Goal: Find specific page/section: Find specific page/section

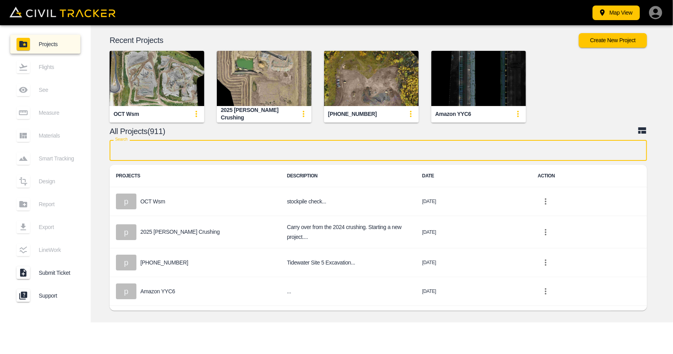
click at [319, 149] on input "text" at bounding box center [379, 150] width 538 height 21
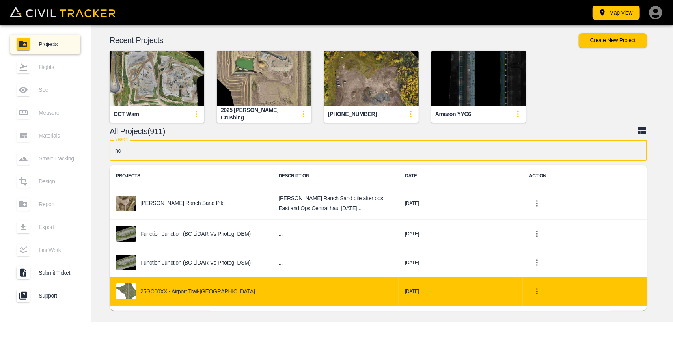
type input "nc"
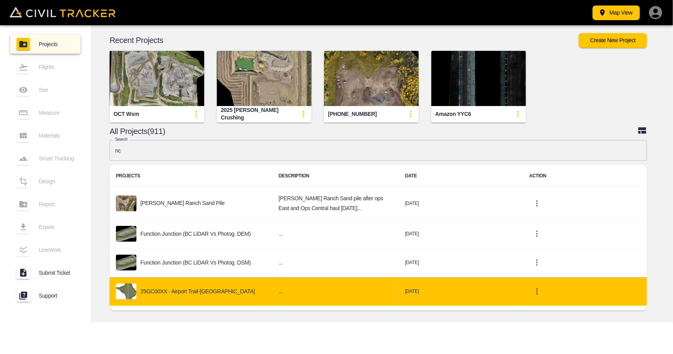
click at [179, 278] on td "25GC00XX - Airport Trail-[GEOGRAPHIC_DATA]" at bounding box center [191, 291] width 163 height 29
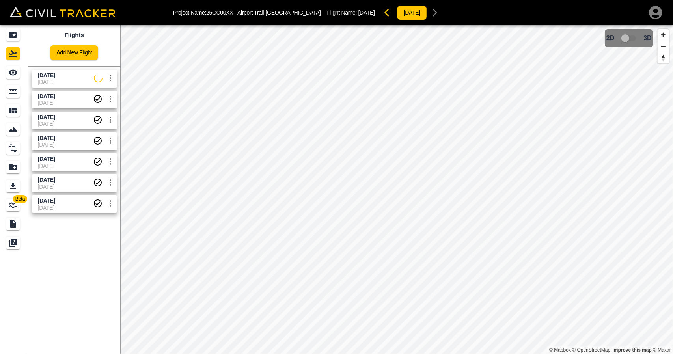
click at [88, 83] on span "[DATE]" at bounding box center [66, 82] width 56 height 6
click at [15, 73] on icon "See" at bounding box center [13, 73] width 9 height 6
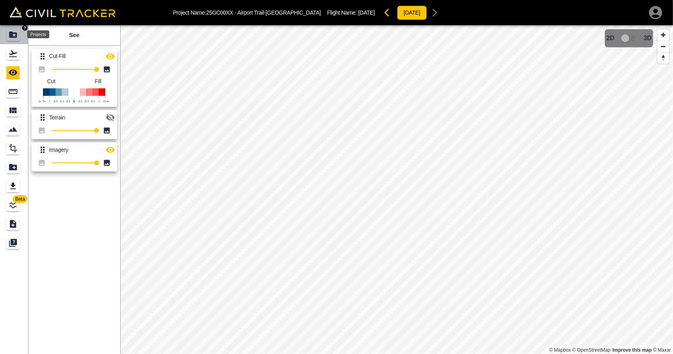
click at [11, 34] on icon "Projects" at bounding box center [13, 35] width 8 height 6
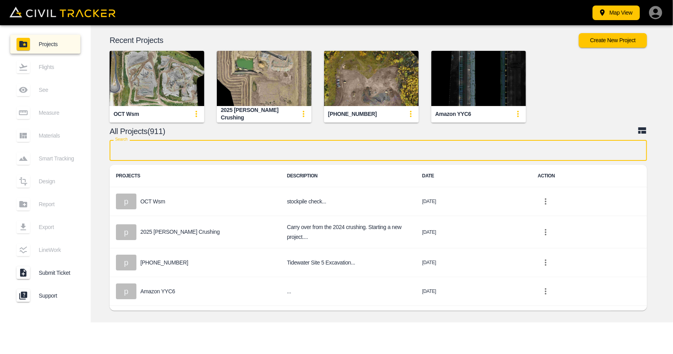
click at [310, 149] on input "text" at bounding box center [379, 150] width 538 height 21
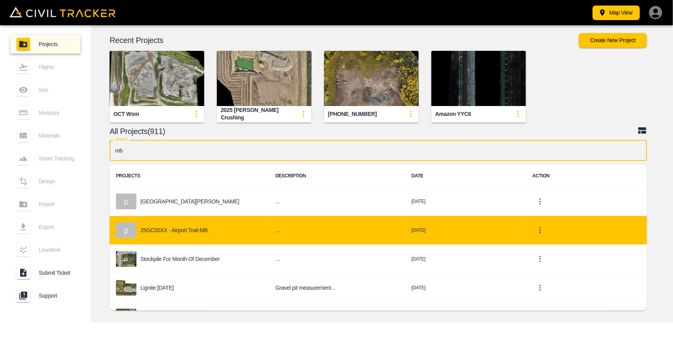
type input "mb"
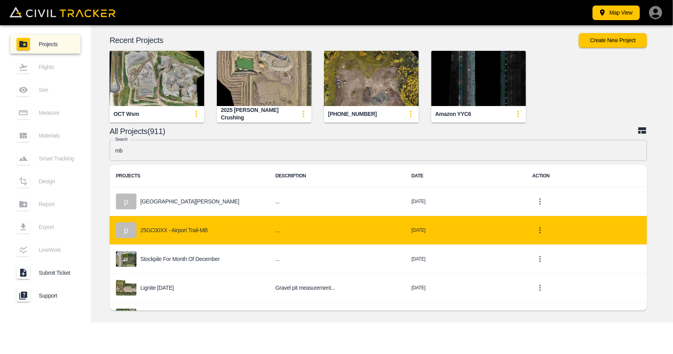
click at [182, 232] on p "25GC00XX - Airport Trail-MB" at bounding box center [173, 230] width 67 height 6
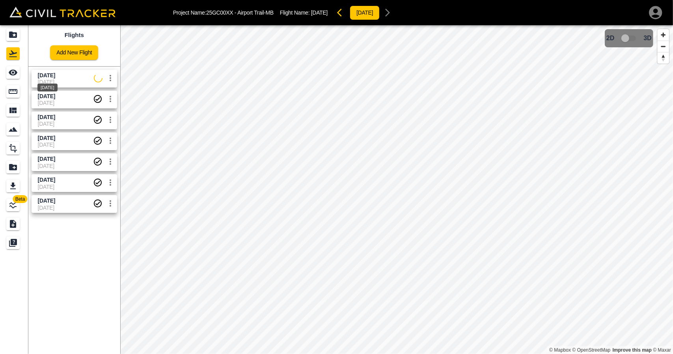
click at [55, 75] on span "[DATE]" at bounding box center [46, 75] width 17 height 6
click at [3, 69] on link at bounding box center [14, 72] width 28 height 19
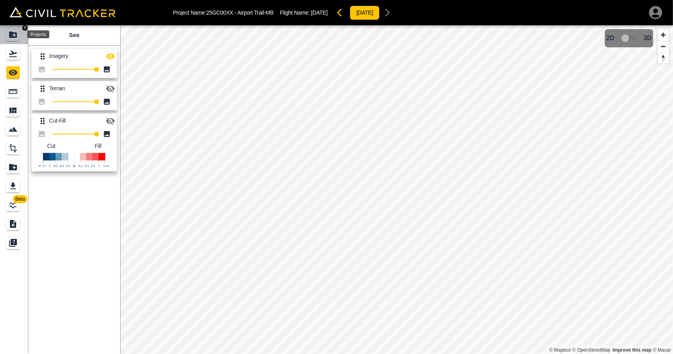
click at [16, 29] on div "Projects" at bounding box center [12, 34] width 13 height 13
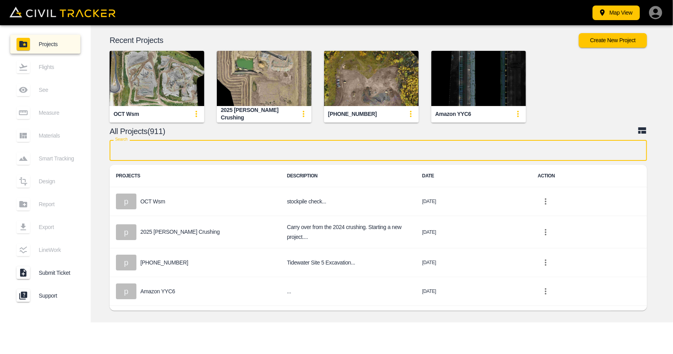
click at [225, 155] on input "text" at bounding box center [379, 150] width 538 height 21
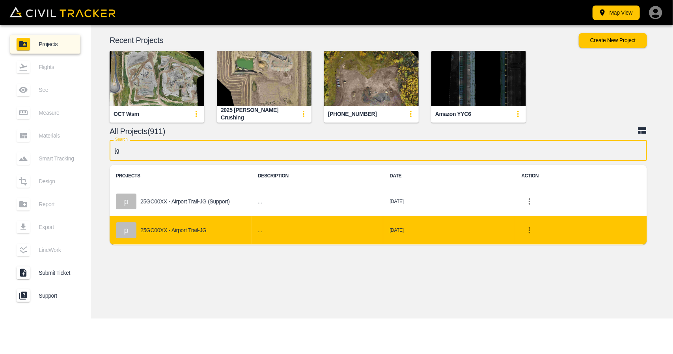
type input "jg"
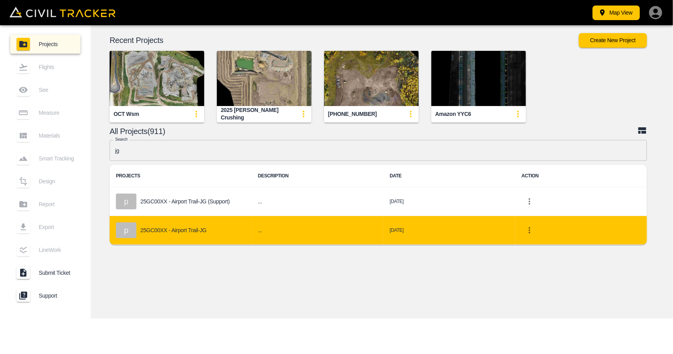
click at [206, 222] on div "p 25GC00XX - Airport Trail-JG" at bounding box center [180, 230] width 129 height 16
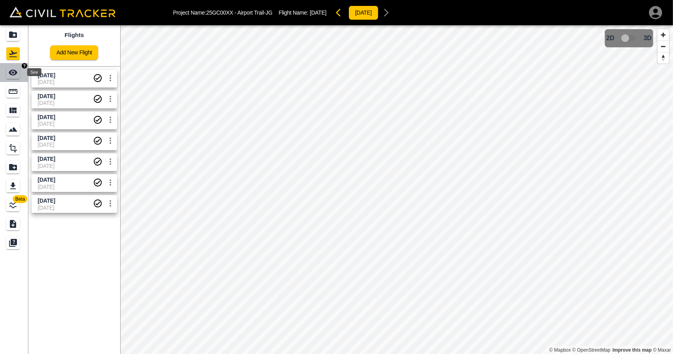
click at [11, 71] on icon "See" at bounding box center [13, 73] width 9 height 6
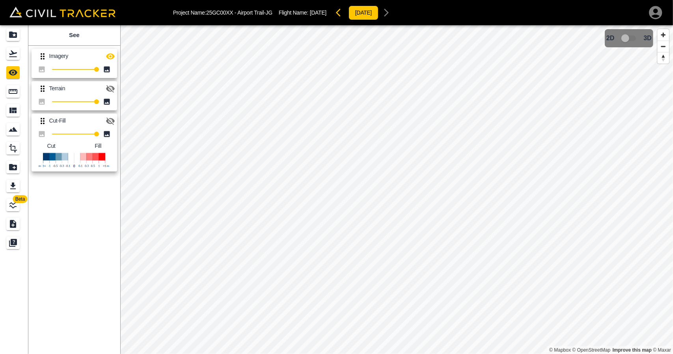
click at [109, 57] on icon "button" at bounding box center [110, 56] width 9 height 9
click at [6, 30] on link at bounding box center [14, 34] width 28 height 19
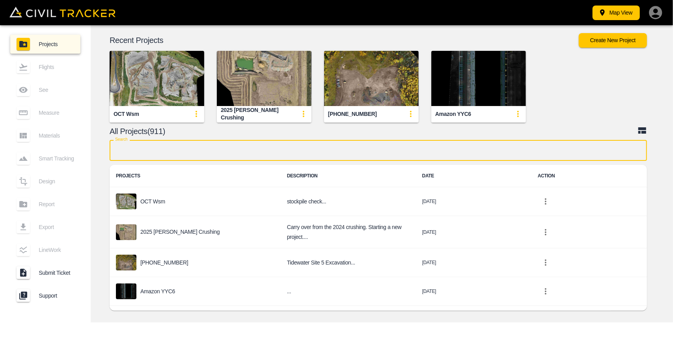
click at [258, 149] on input "text" at bounding box center [379, 150] width 538 height 21
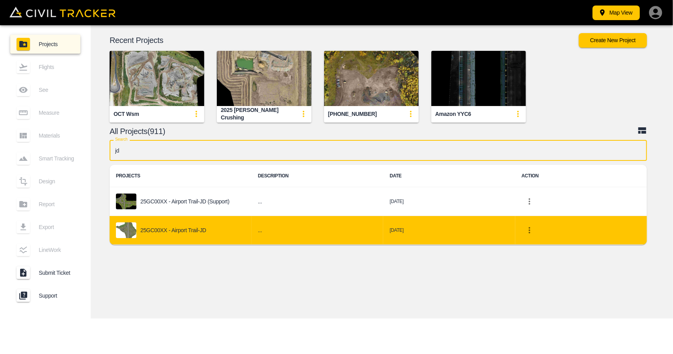
type input "jd"
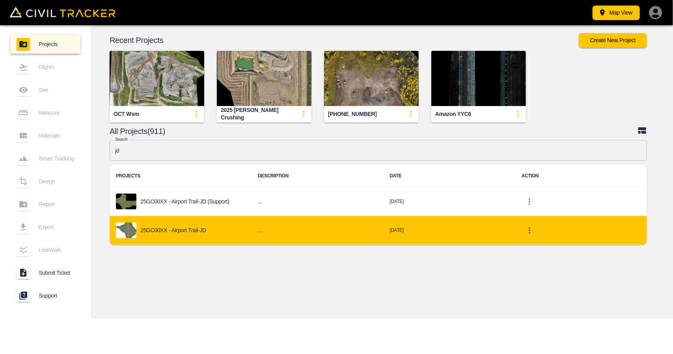
click at [196, 235] on div "25GC00XX - Airport Trail-JD" at bounding box center [180, 230] width 129 height 16
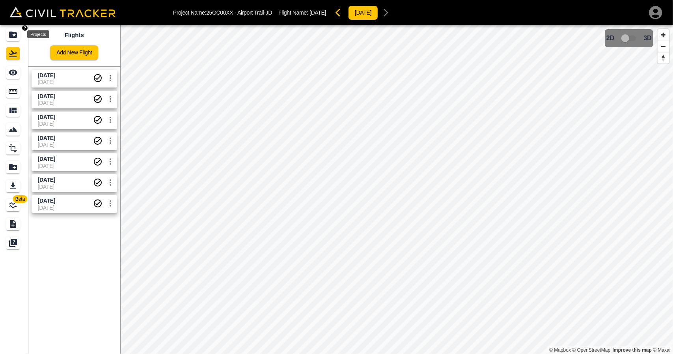
click at [8, 32] on div "Projects" at bounding box center [12, 34] width 13 height 13
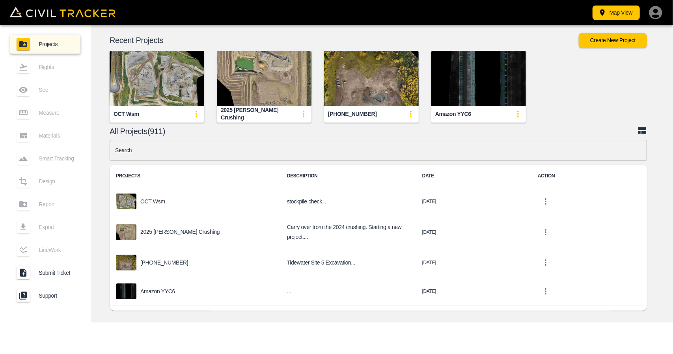
click at [283, 150] on input "text" at bounding box center [379, 150] width 538 height 21
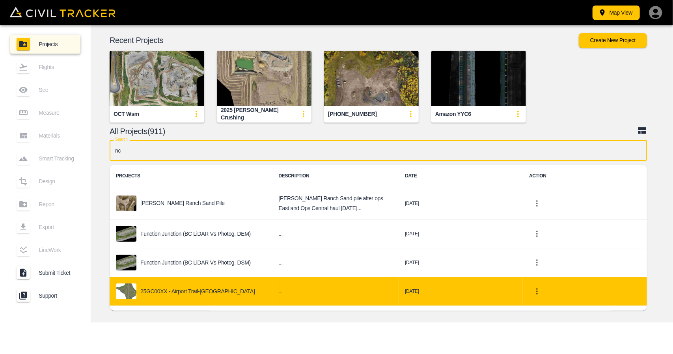
type input "nc"
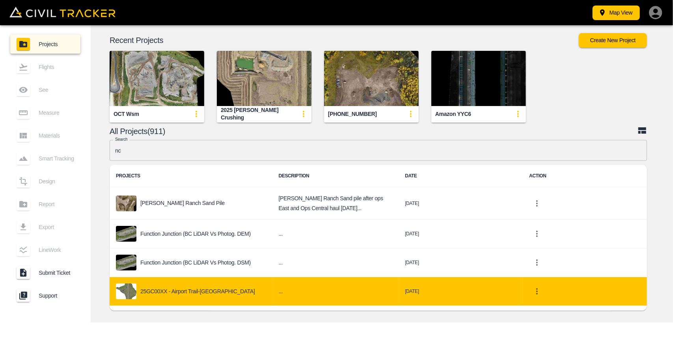
click at [206, 293] on p "25GC00XX - Airport Trail-[GEOGRAPHIC_DATA]" at bounding box center [197, 291] width 115 height 6
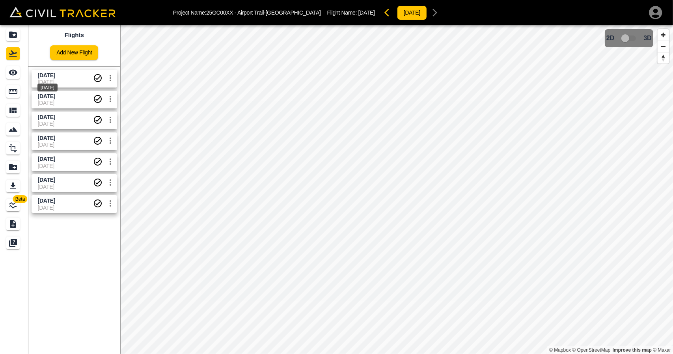
click at [55, 74] on span "[DATE]" at bounding box center [46, 75] width 17 height 6
click at [6, 71] on link at bounding box center [14, 72] width 28 height 19
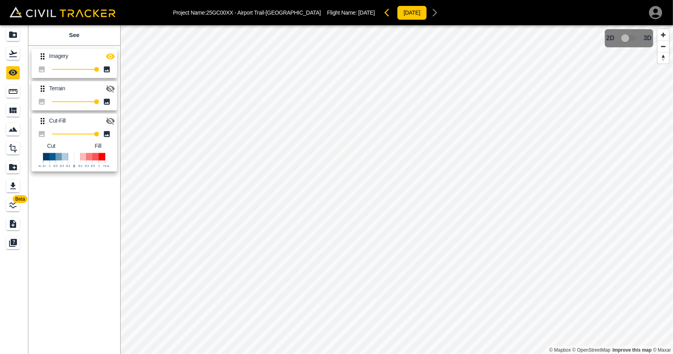
click at [111, 54] on icon "button" at bounding box center [110, 56] width 9 height 9
click at [112, 86] on icon "button" at bounding box center [110, 88] width 9 height 7
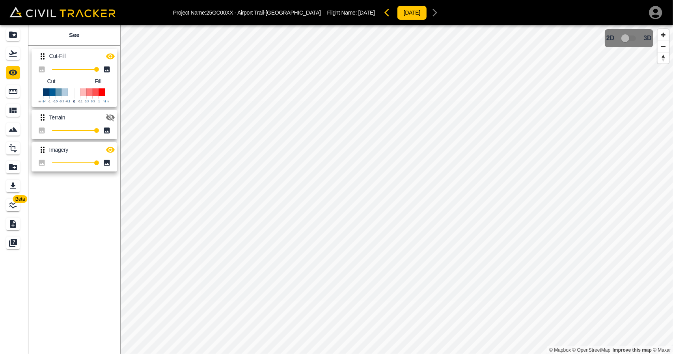
click at [118, 57] on div "Cut-Fill 100 Cut Fill Terrain 100 Imagery 100" at bounding box center [72, 109] width 95 height 133
click at [110, 54] on icon "button" at bounding box center [110, 56] width 9 height 9
click at [110, 56] on icon "button" at bounding box center [110, 56] width 9 height 6
click at [110, 115] on icon "button" at bounding box center [110, 117] width 9 height 7
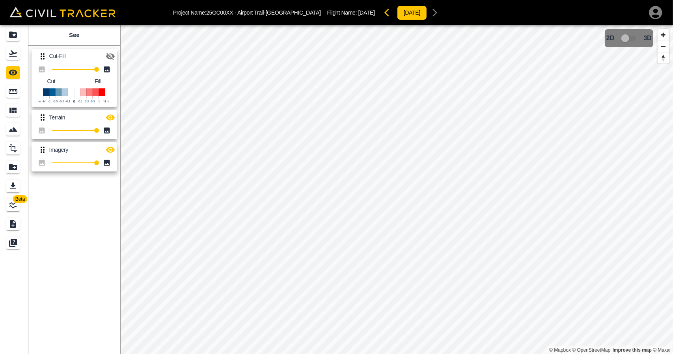
click at [113, 148] on icon "button" at bounding box center [110, 150] width 9 height 6
click at [8, 34] on icon "Projects" at bounding box center [12, 34] width 9 height 9
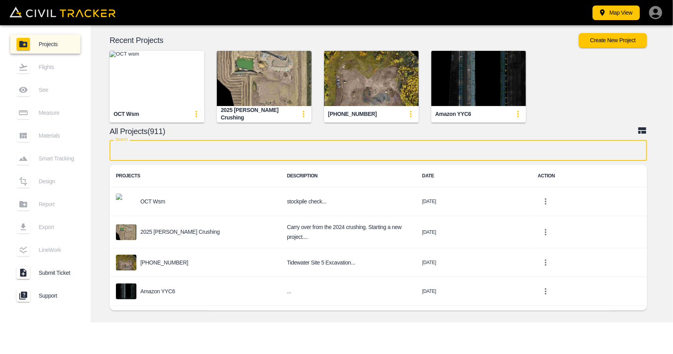
click at [356, 151] on input "text" at bounding box center [379, 150] width 538 height 21
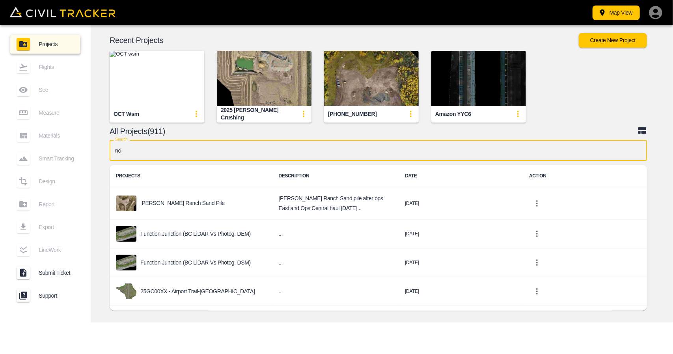
type input "nc"
